Goal: Contribute content

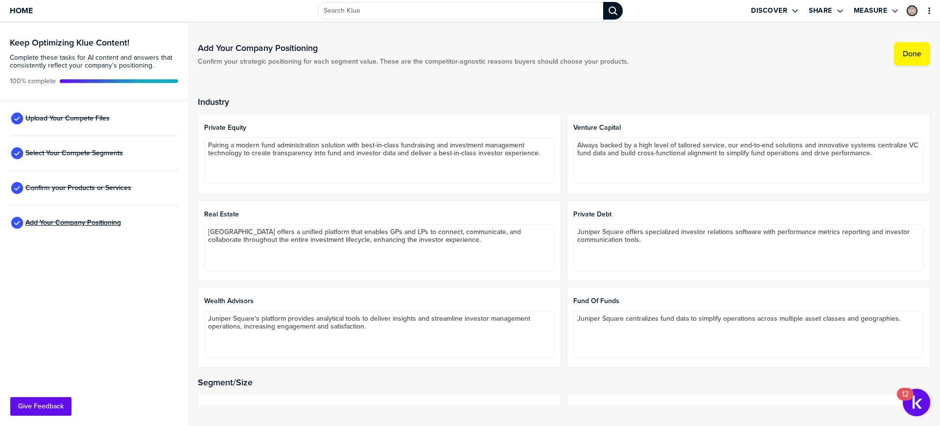
click at [60, 226] on span "Add Your Company Positioning" at bounding box center [72, 223] width 95 height 8
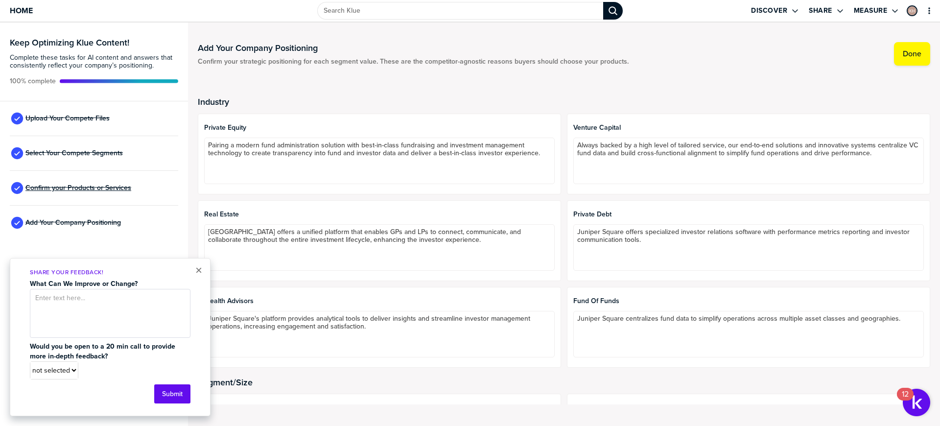
drag, startPoint x: 84, startPoint y: 190, endPoint x: 94, endPoint y: 190, distance: 9.3
click at [84, 190] on span "Confirm your Products or Services" at bounding box center [78, 188] width 106 height 8
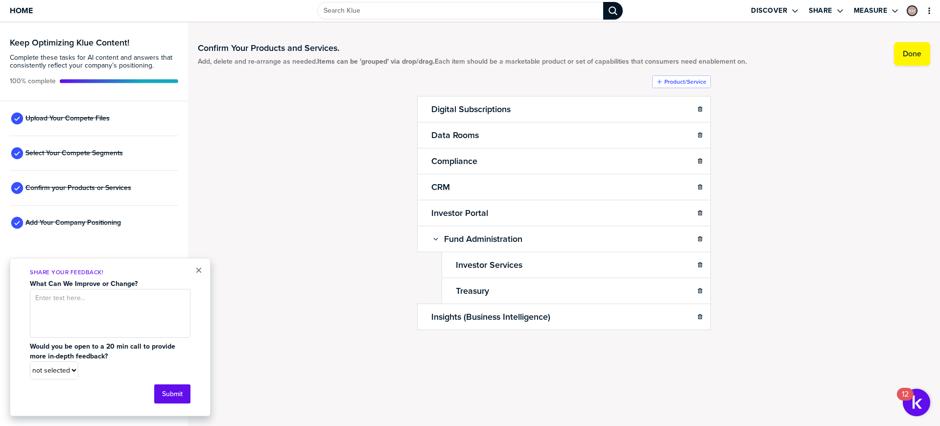
click at [83, 161] on div "Select Your Compete Segments" at bounding box center [94, 153] width 168 height 35
drag, startPoint x: 72, startPoint y: 151, endPoint x: 69, endPoint y: 128, distance: 23.8
click at [72, 151] on span "Select Your Compete Segments" at bounding box center [73, 153] width 97 height 8
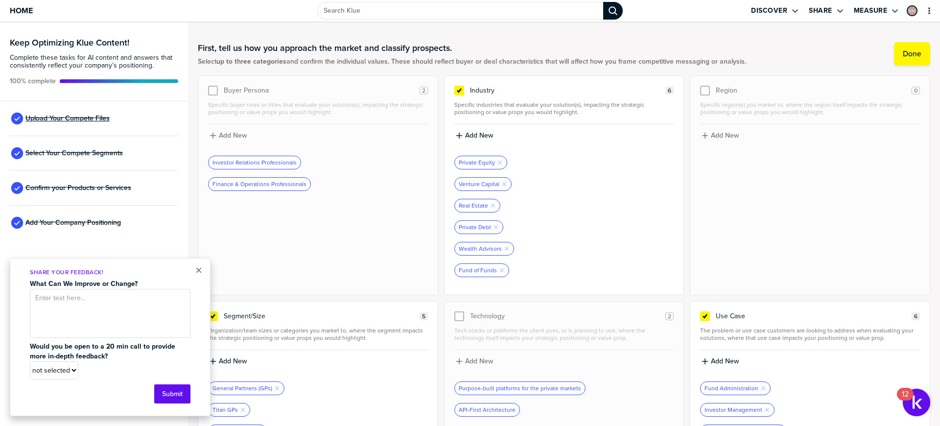
click at [65, 116] on span "Upload Your Compete Files" at bounding box center [67, 119] width 84 height 8
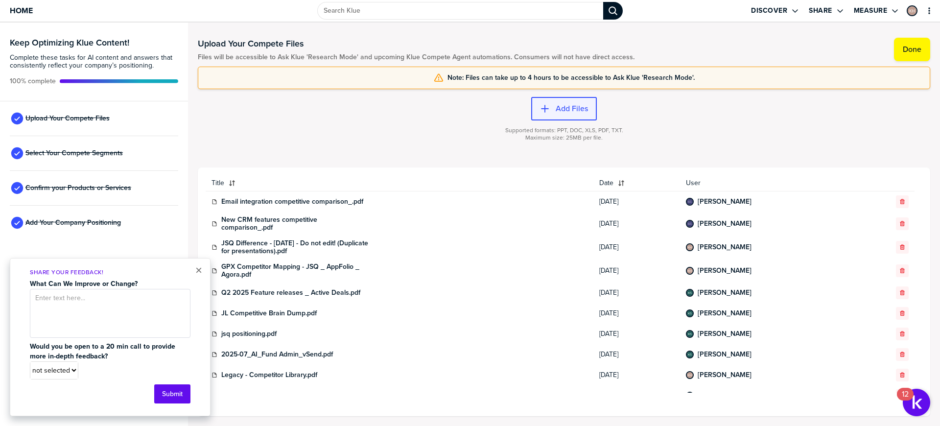
click at [573, 108] on label "Add Files" at bounding box center [572, 109] width 32 height 10
click at [561, 107] on label "Add Files" at bounding box center [572, 109] width 32 height 10
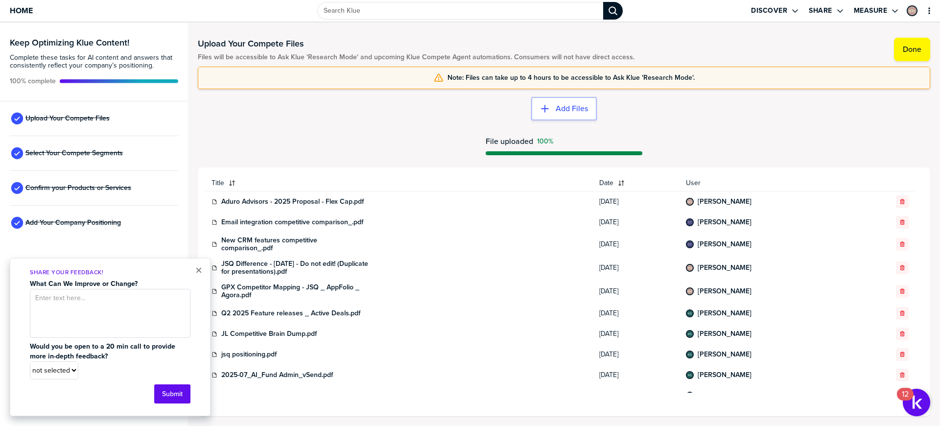
drag, startPoint x: 289, startPoint y: 162, endPoint x: 284, endPoint y: 160, distance: 5.7
click at [288, 162] on div "Add Files File uploaded 100%" at bounding box center [564, 128] width 733 height 78
click at [906, 48] on label "Done" at bounding box center [912, 50] width 19 height 10
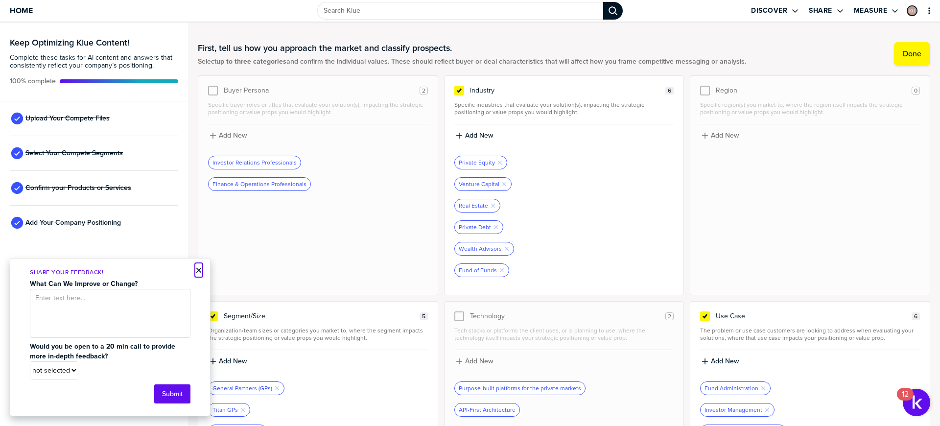
click at [196, 266] on button "×" at bounding box center [198, 270] width 7 height 12
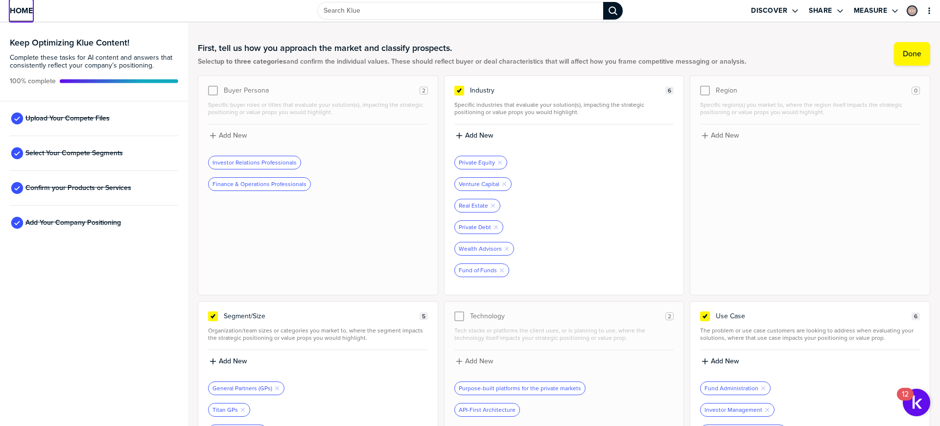
click at [24, 9] on span "Home" at bounding box center [21, 10] width 23 height 8
